Goal: Communication & Community: Answer question/provide support

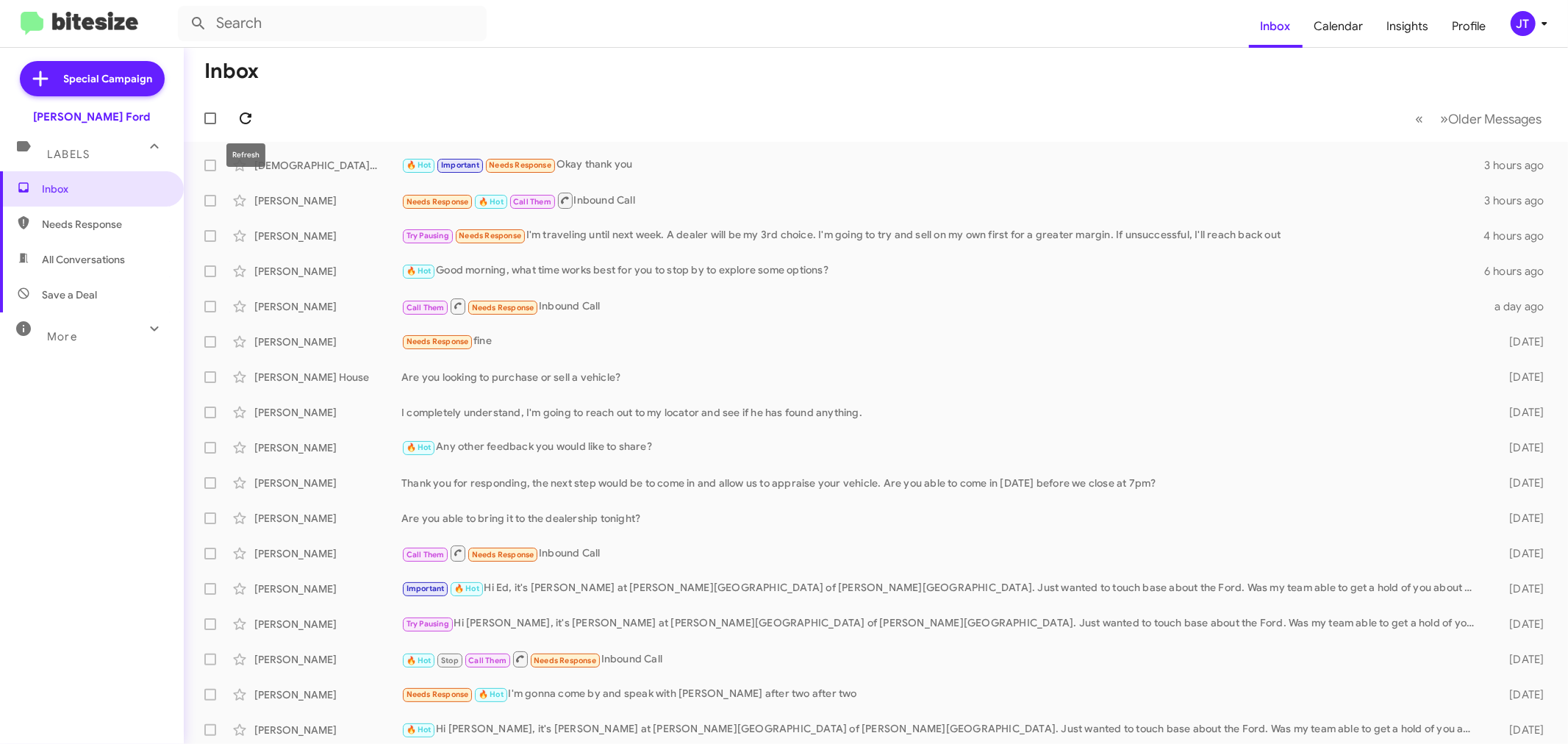
click at [247, 112] on icon at bounding box center [246, 118] width 18 height 18
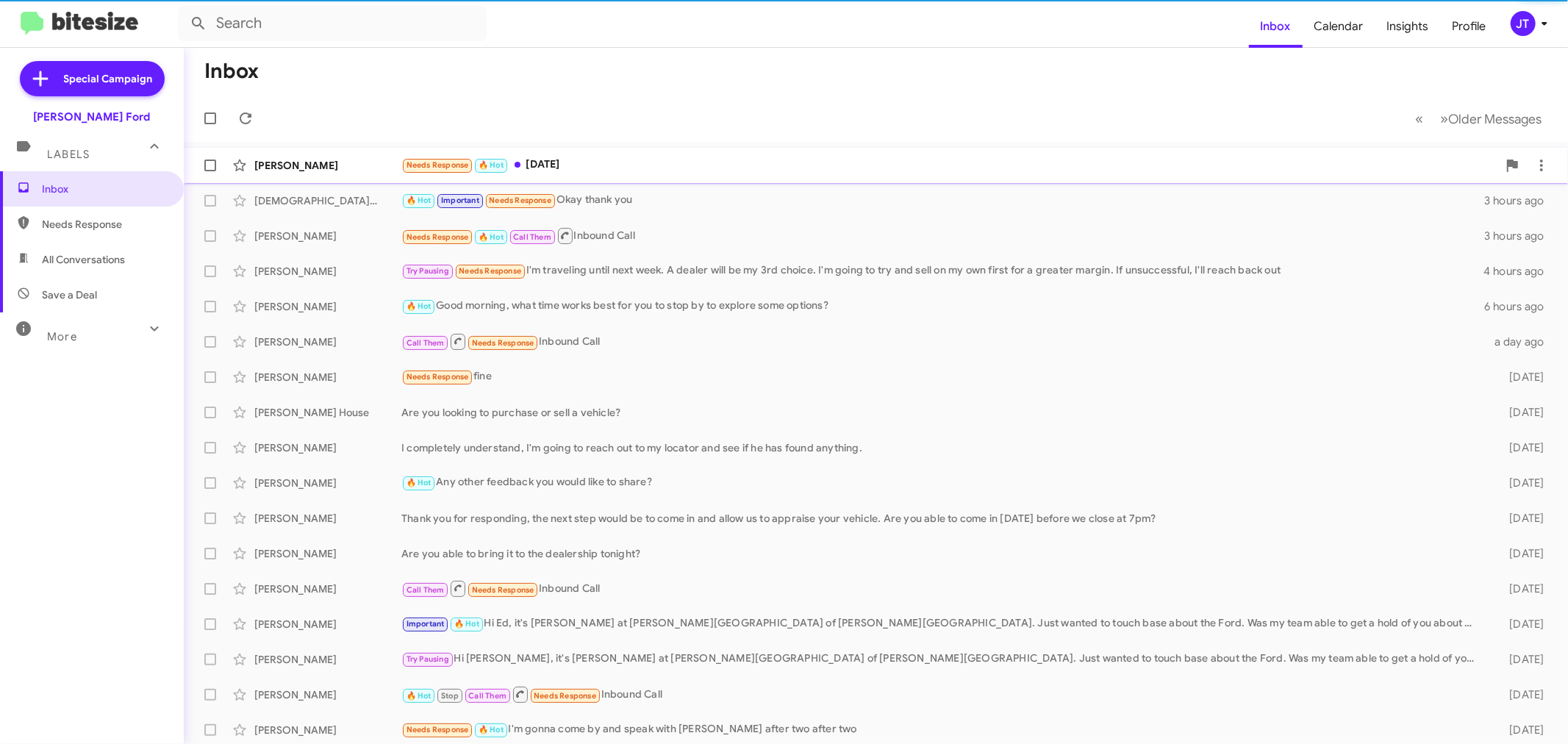
click at [715, 168] on div "Needs Response 🔥 Hot [DATE]" at bounding box center [949, 165] width 1096 height 17
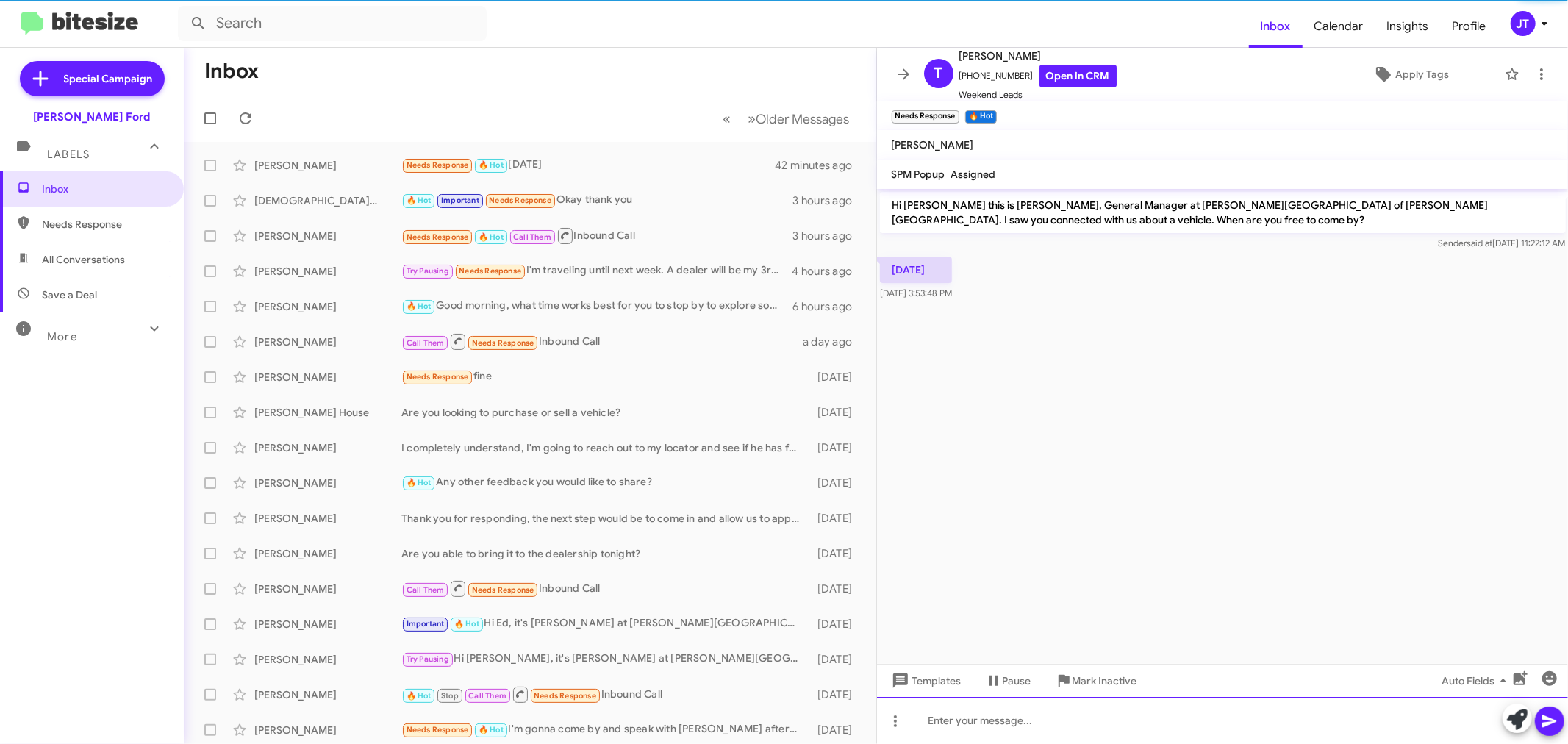
click at [1144, 733] on div at bounding box center [1223, 720] width 692 height 47
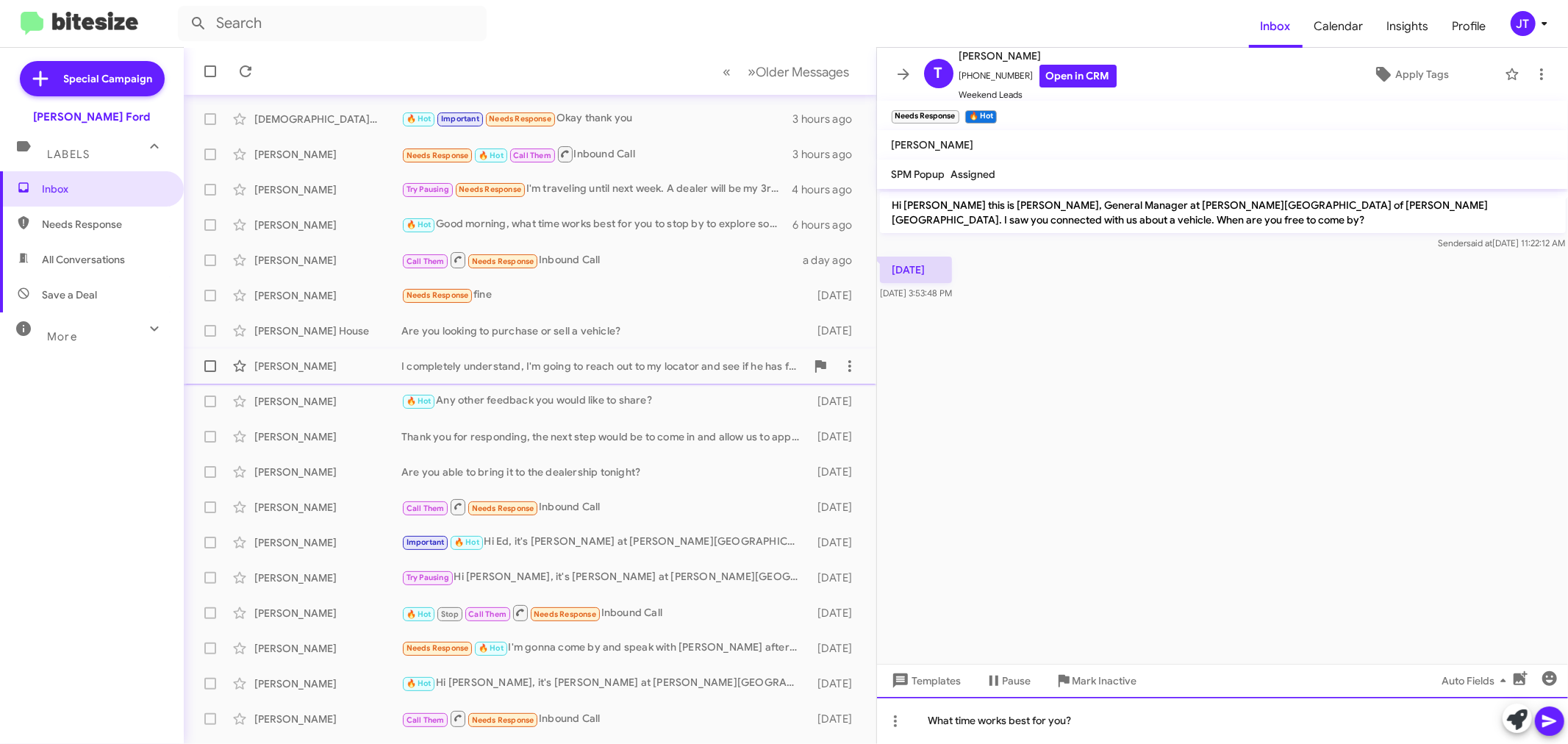
scroll to position [109, 0]
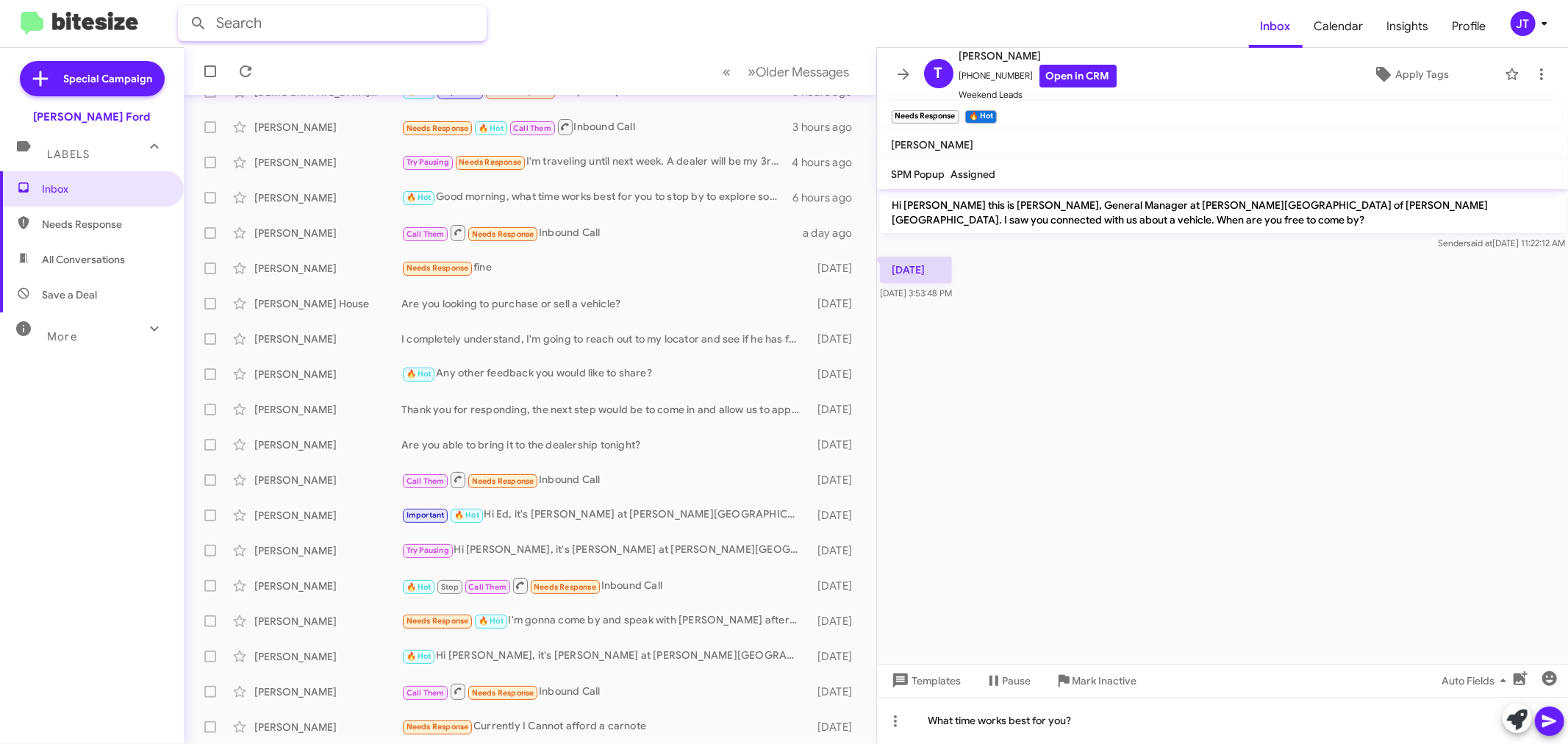
click at [422, 34] on input "text" at bounding box center [332, 24] width 309 height 36
type input "[PERSON_NAME]"
click at [906, 66] on icon at bounding box center [903, 74] width 18 height 18
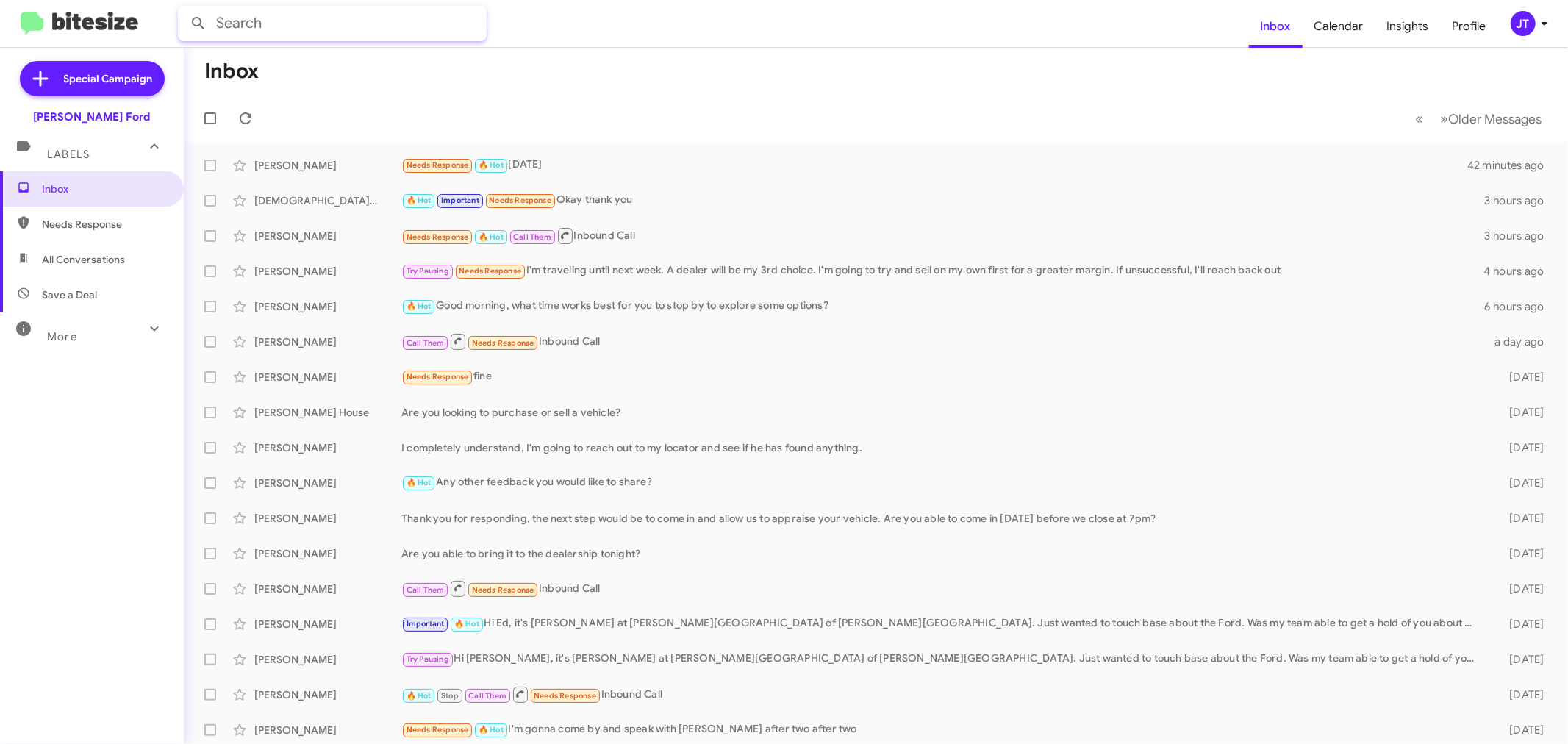
click at [267, 18] on input "text" at bounding box center [332, 24] width 309 height 36
type input "[PERSON_NAME]"
click at [596, 158] on div "Needs Response 🔥 Hot [DATE]" at bounding box center [949, 165] width 1096 height 17
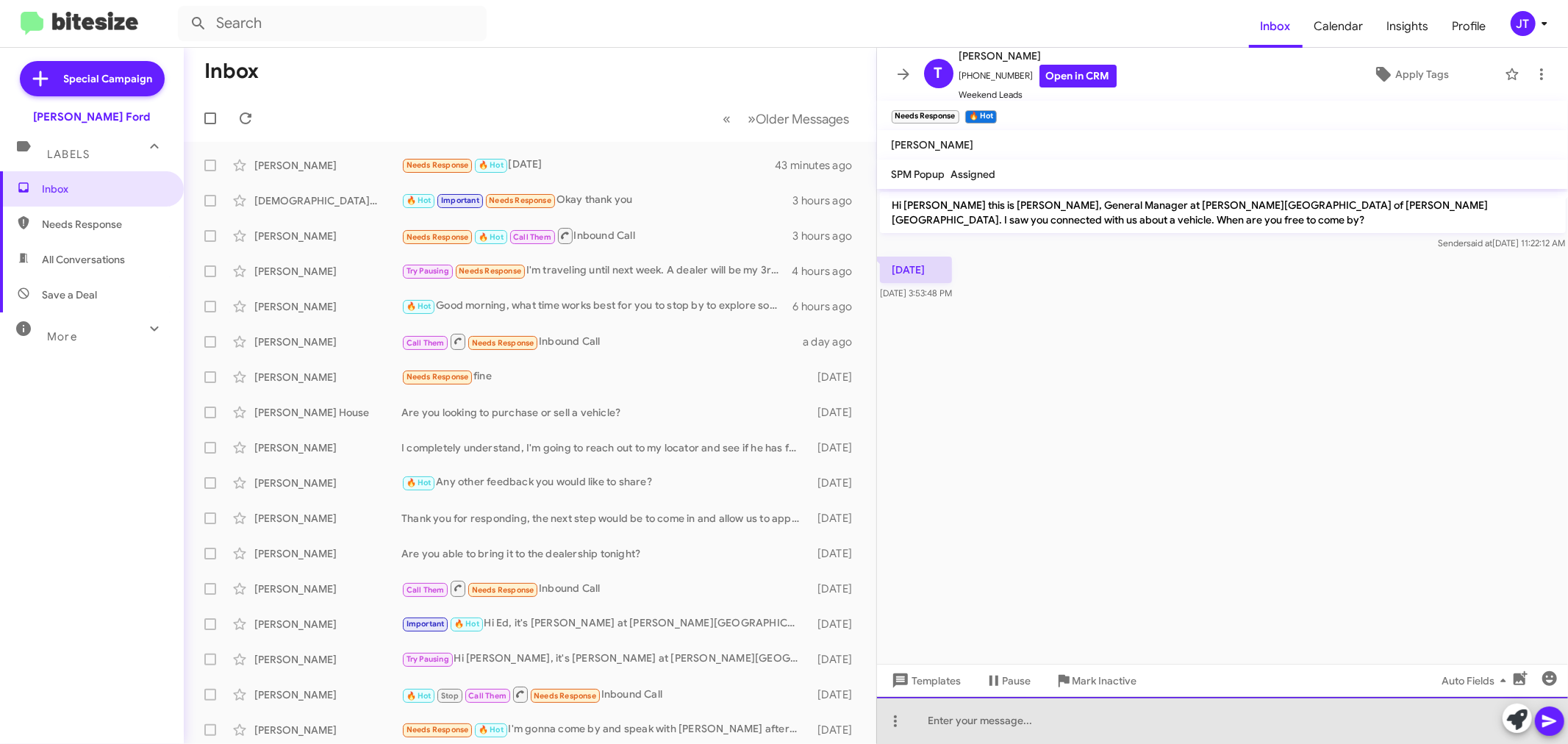
click at [1204, 725] on div at bounding box center [1223, 720] width 692 height 47
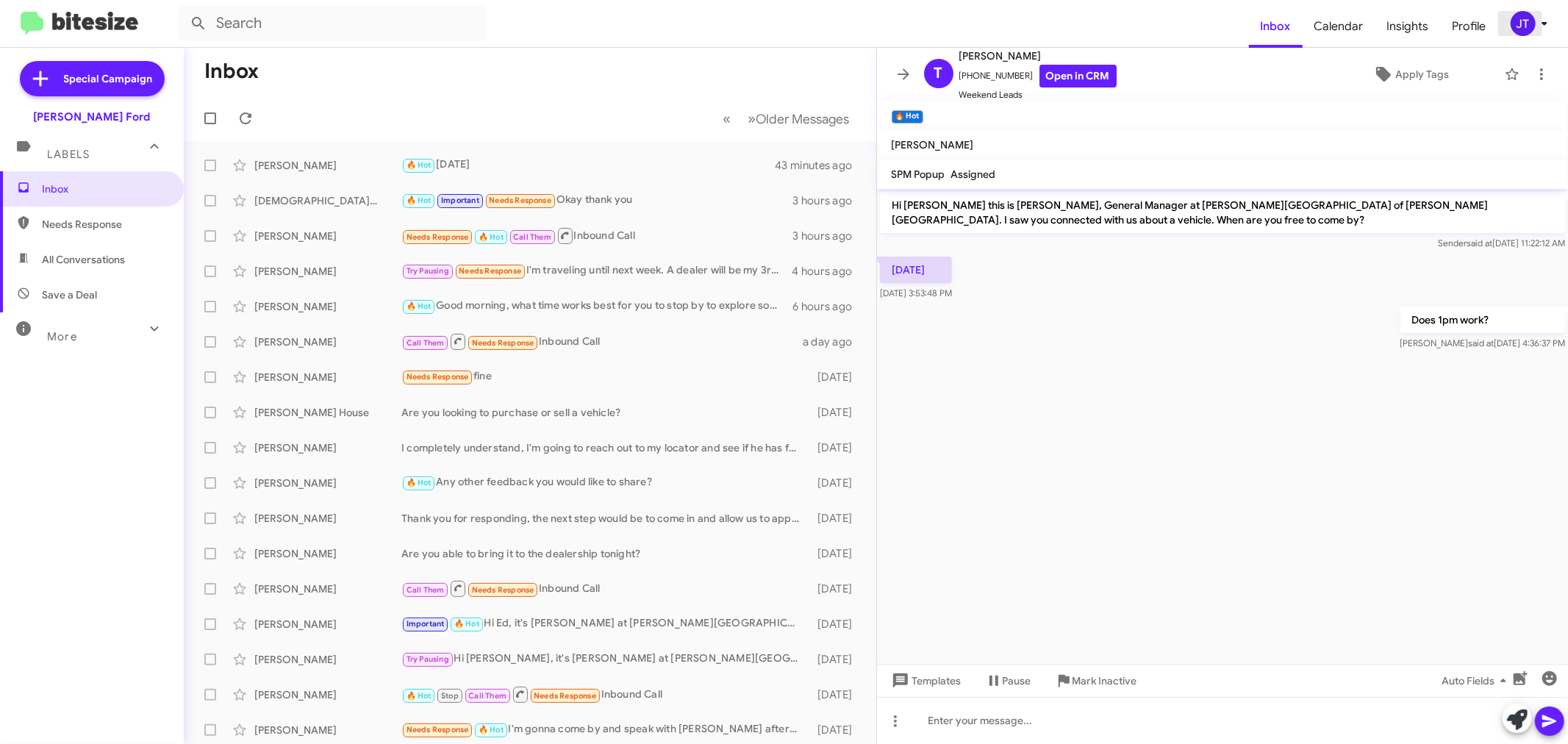
click at [1539, 22] on icon at bounding box center [1544, 24] width 18 height 18
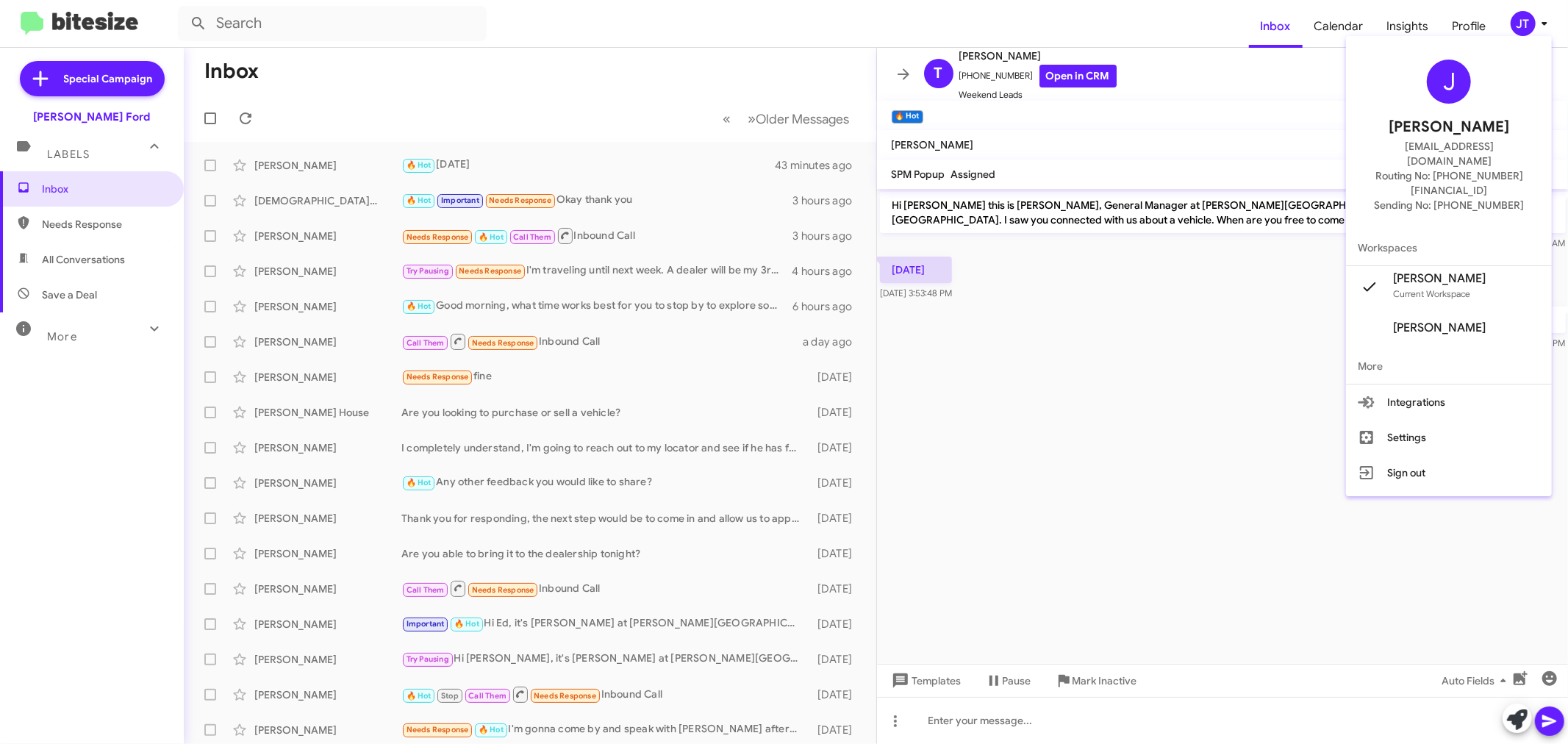
click at [1053, 402] on div at bounding box center [784, 372] width 1568 height 744
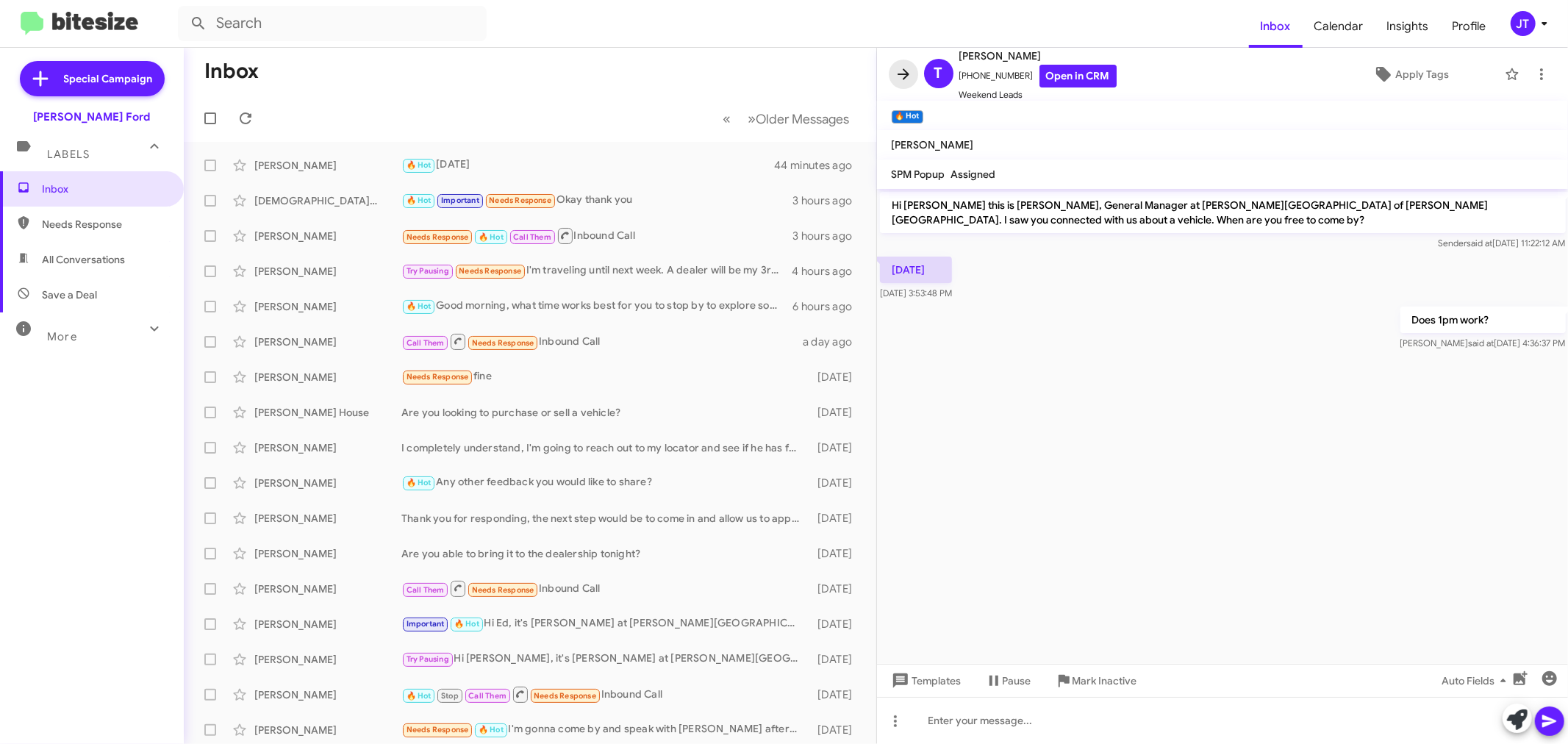
click at [900, 72] on icon at bounding box center [903, 74] width 18 height 18
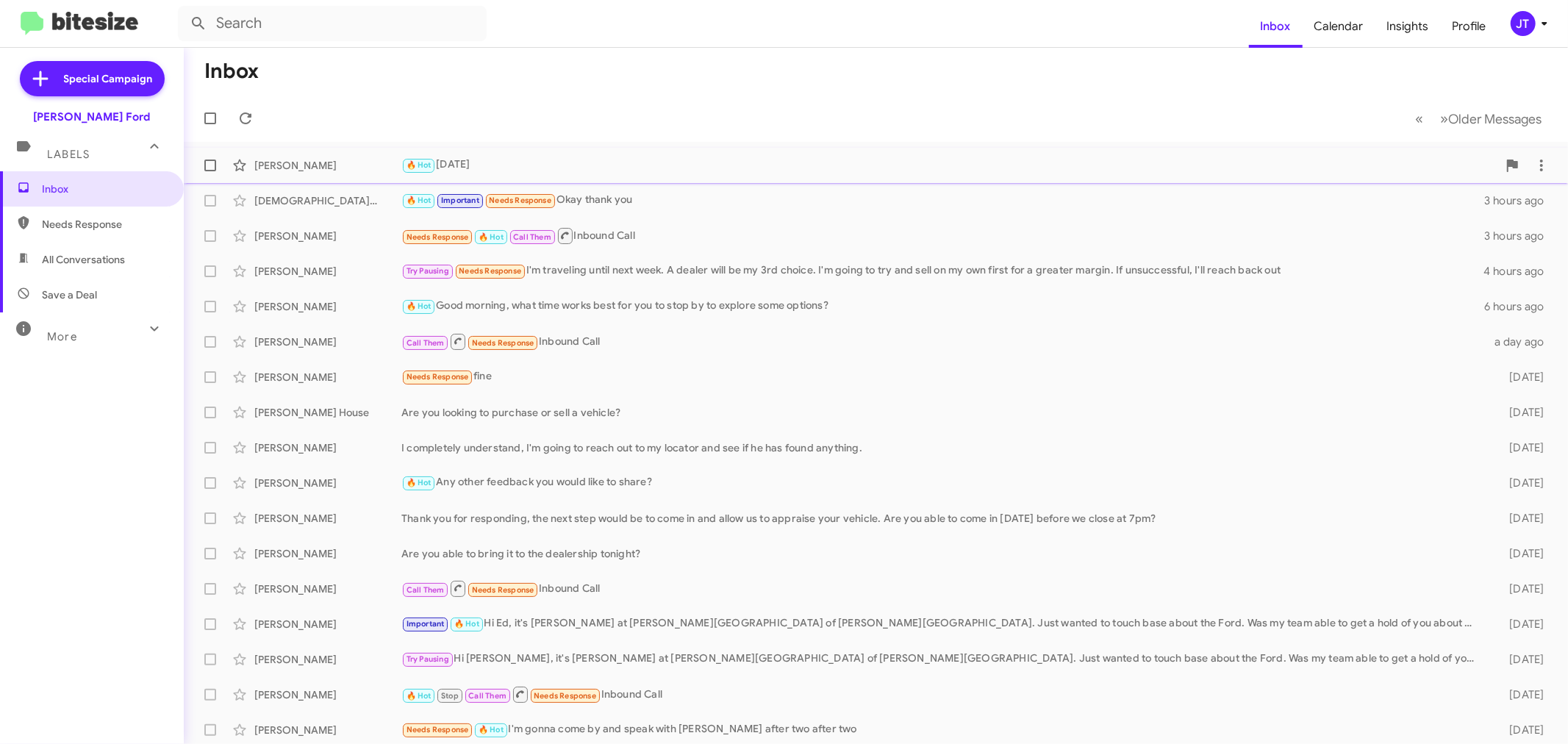
click at [1132, 168] on div "🔥 Hot [DATE]" at bounding box center [949, 165] width 1096 height 17
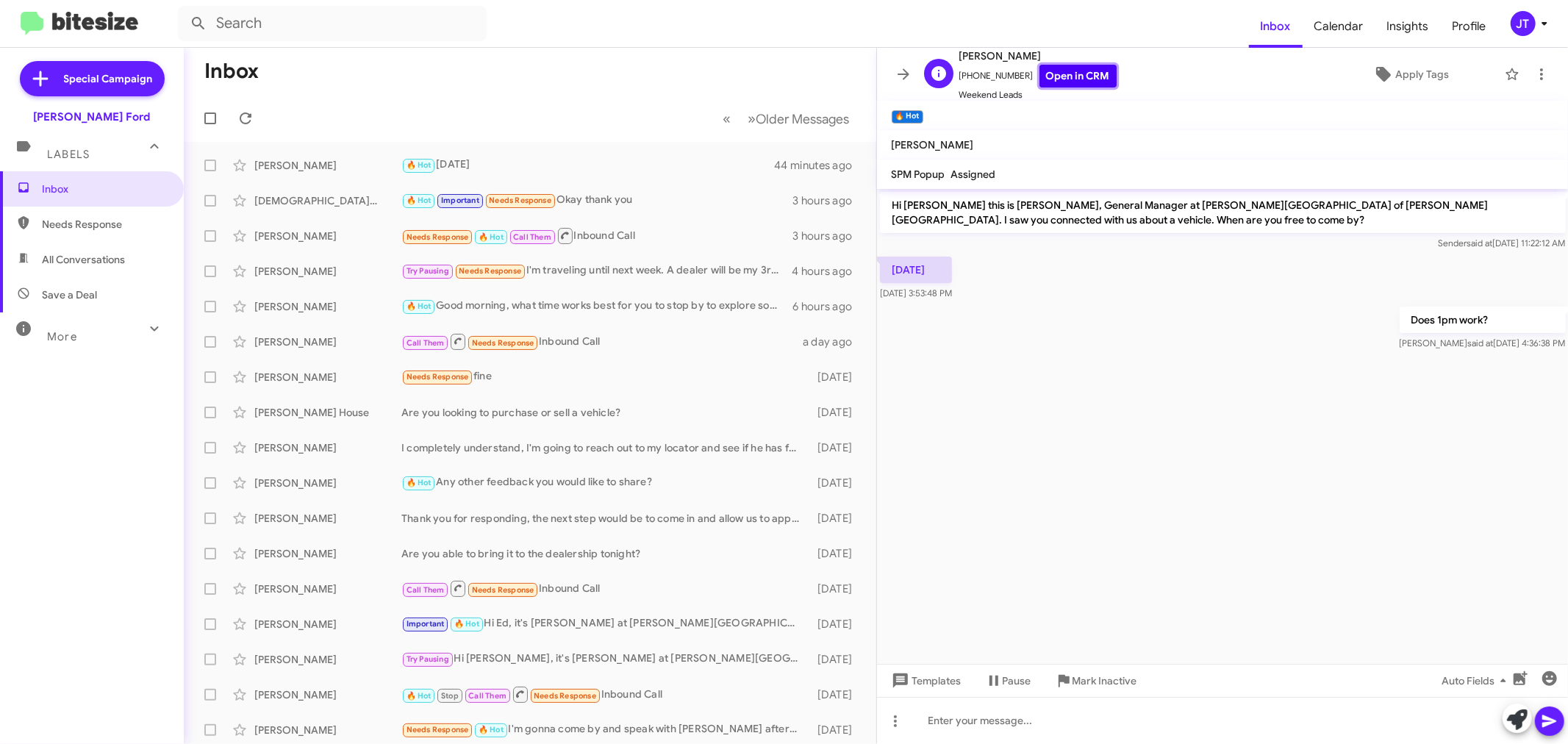
click at [1082, 71] on link "Open in CRM" at bounding box center [1078, 76] width 77 height 23
click at [255, 111] on span at bounding box center [246, 118] width 30 height 18
click at [906, 71] on icon at bounding box center [903, 73] width 12 height 11
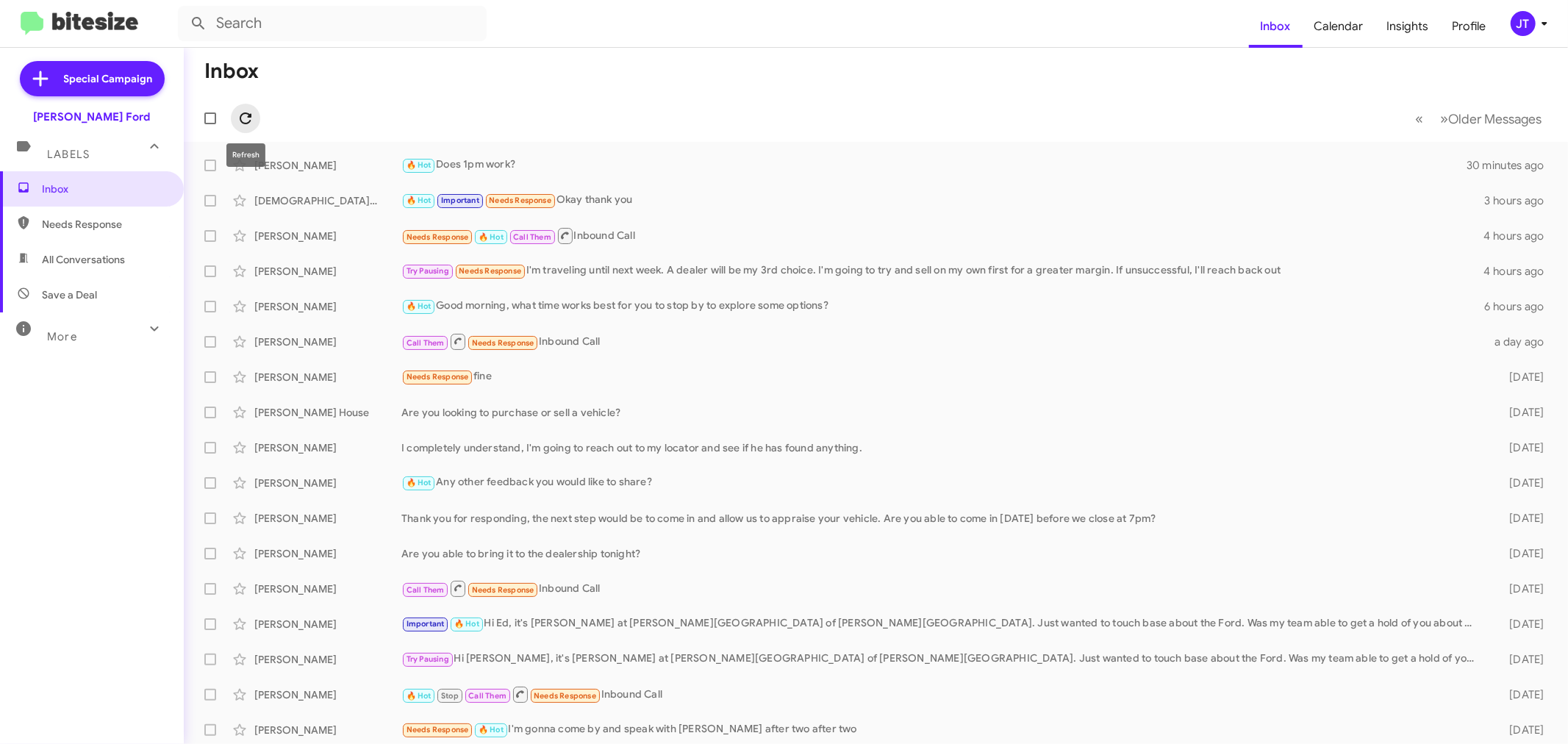
click at [243, 116] on icon at bounding box center [246, 118] width 18 height 18
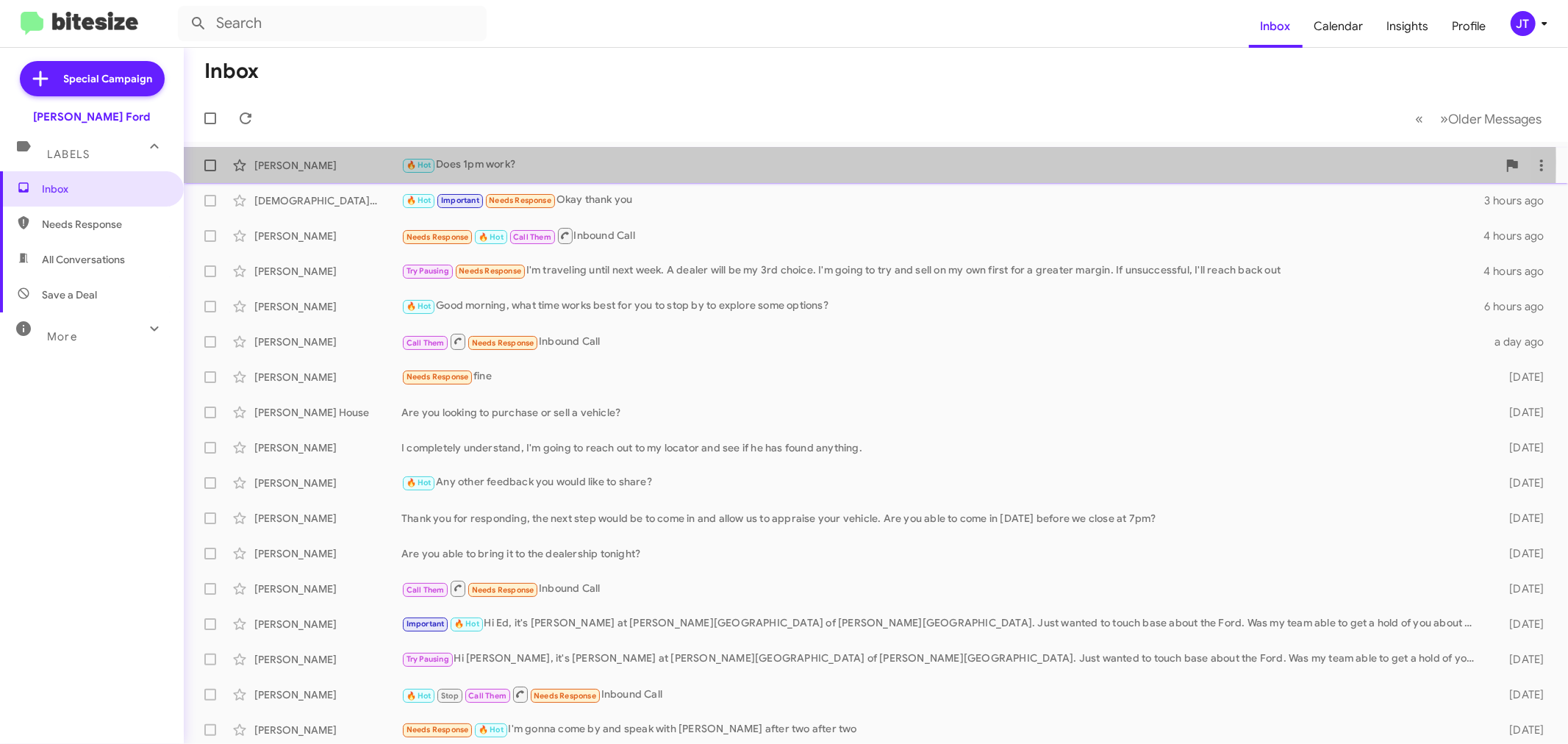
click at [703, 162] on div "🔥 Hot Does 1pm work?" at bounding box center [949, 165] width 1096 height 17
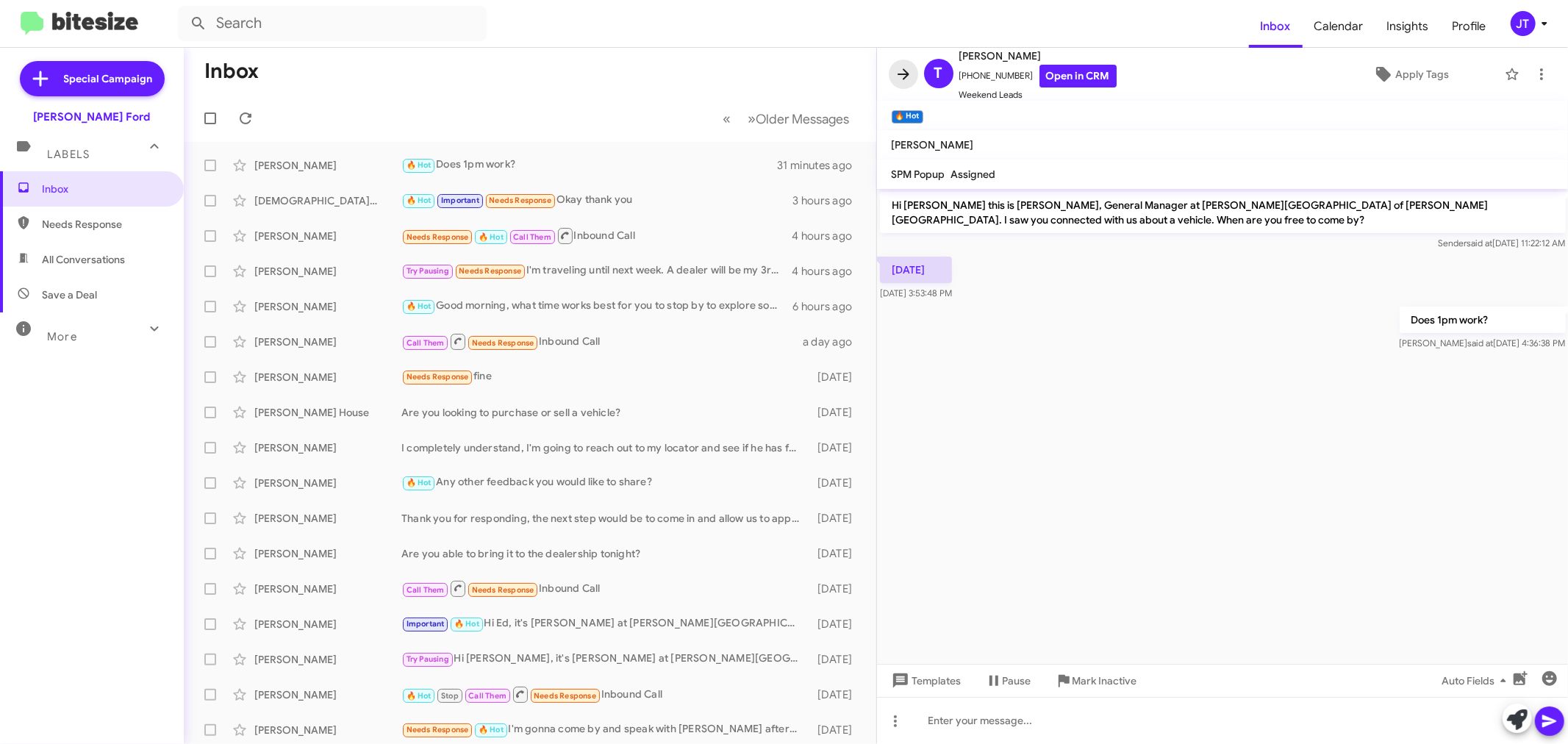
click at [908, 68] on icon at bounding box center [903, 74] width 18 height 18
